Goal: Navigation & Orientation: Find specific page/section

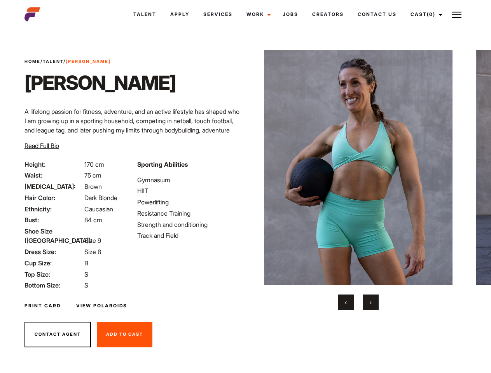
click at [424, 14] on link "Cast (0)" at bounding box center [425, 14] width 44 height 21
click at [457, 14] on img at bounding box center [456, 14] width 9 height 9
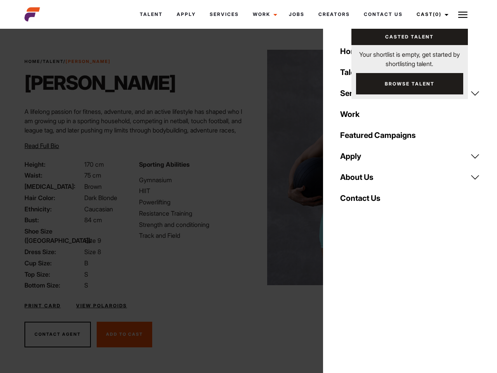
click at [358, 180] on img at bounding box center [361, 167] width 188 height 235
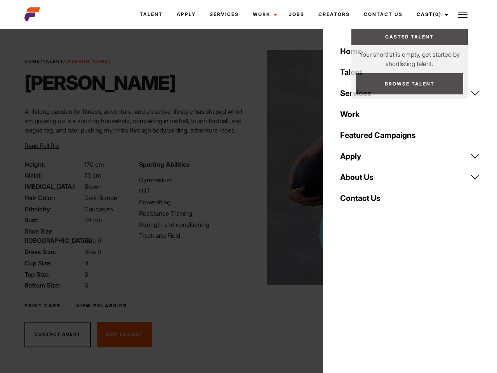
click at [245, 167] on div "Sporting Abilities Gymnasium HIIT Powerlifting Resistance Training Strength and…" at bounding box center [191, 225] width 114 height 131
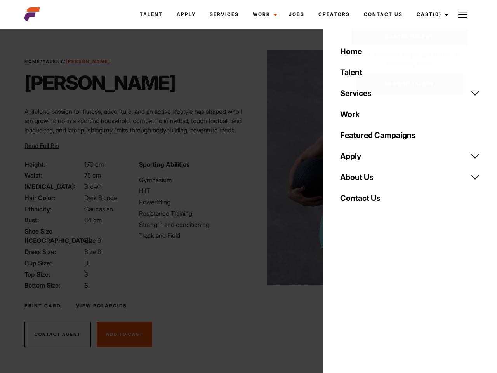
click at [346, 302] on div "Home Talent Services Talent Casting Photography Videography Creative Hair and M…" at bounding box center [410, 186] width 174 height 373
click at [371, 302] on div "Home Talent Services Talent Casting Photography Videography Creative Hair and M…" at bounding box center [410, 186] width 174 height 373
